Goal: Information Seeking & Learning: Learn about a topic

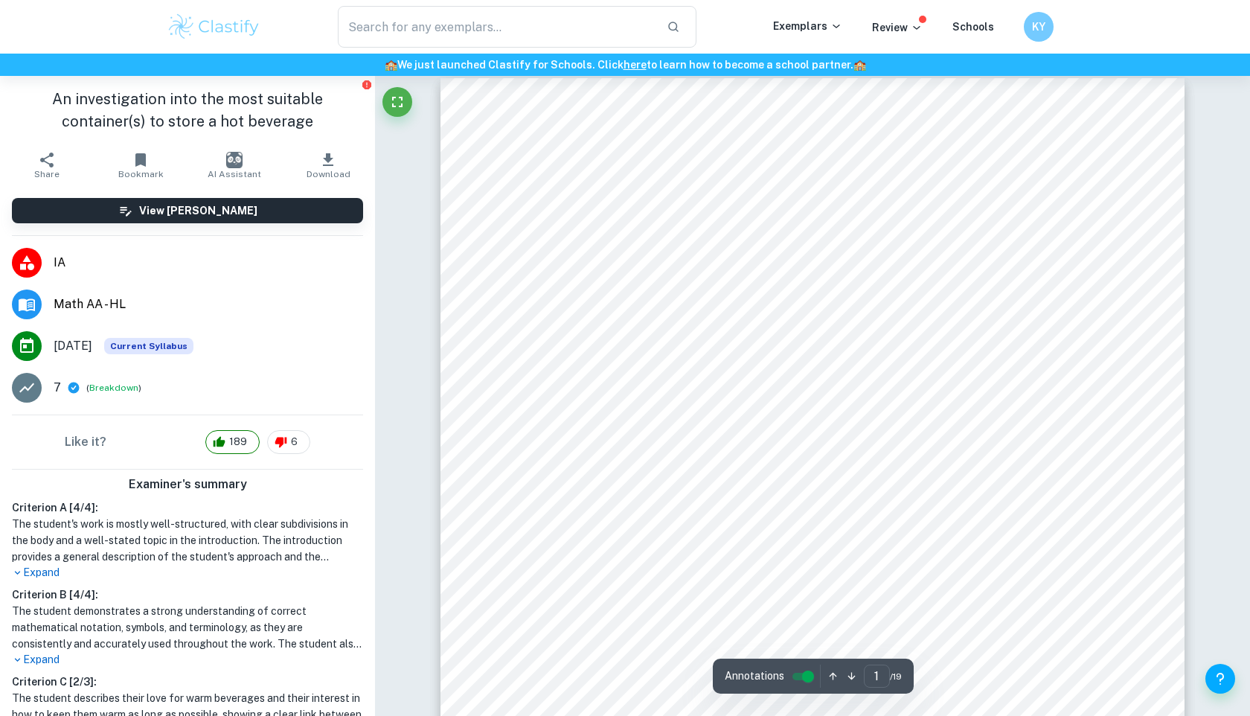
scroll to position [14, 0]
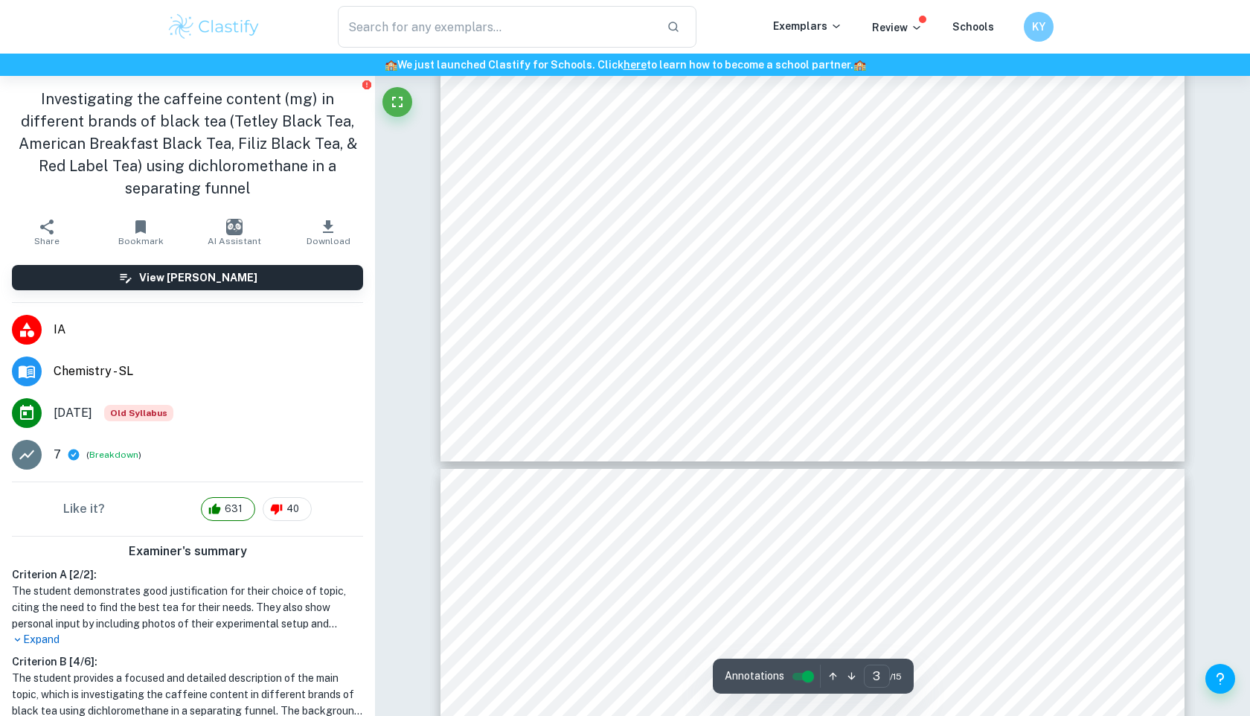
type input "4"
